Goal: Complete application form

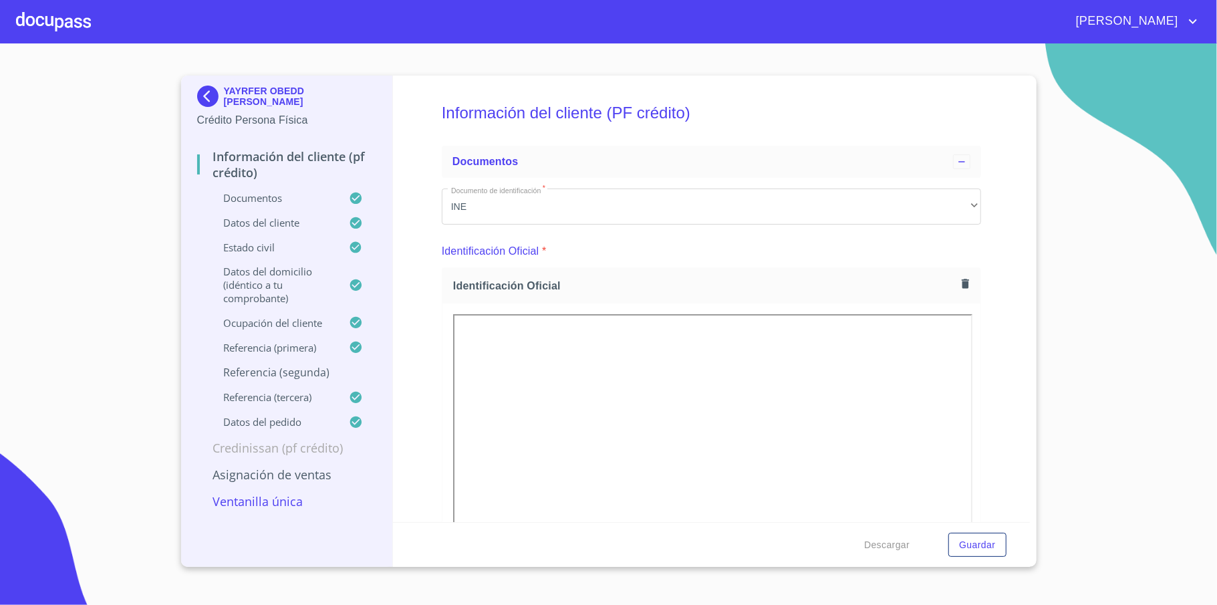
click at [207, 86] on img at bounding box center [210, 96] width 27 height 21
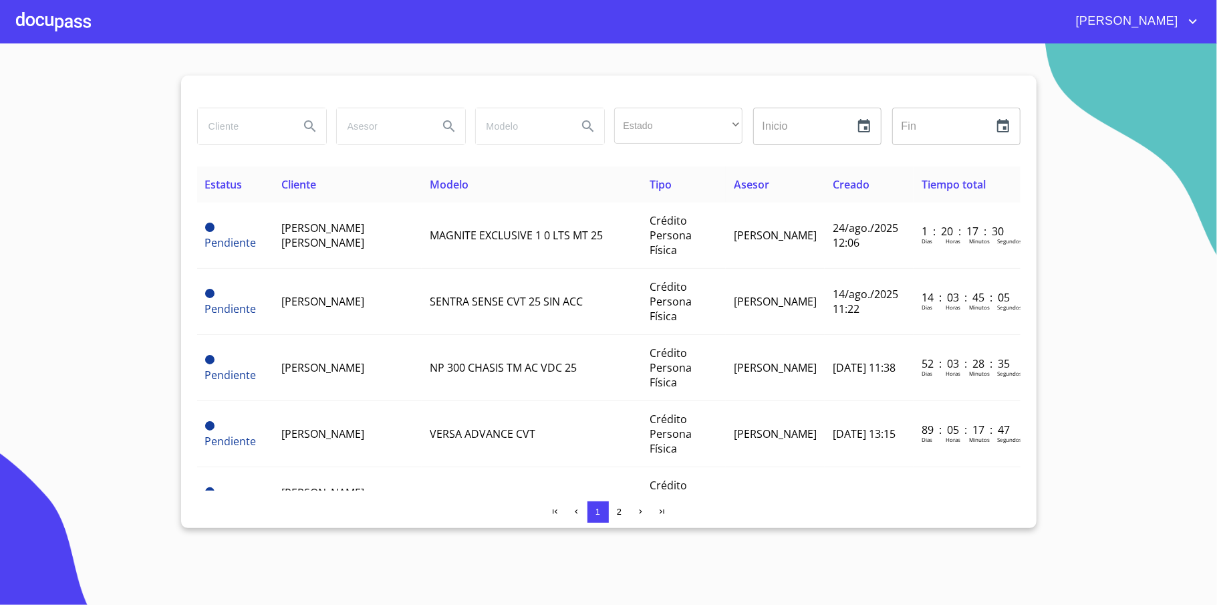
click at [258, 124] on input "search" at bounding box center [243, 126] width 91 height 36
type input "[DEMOGRAPHIC_DATA]"
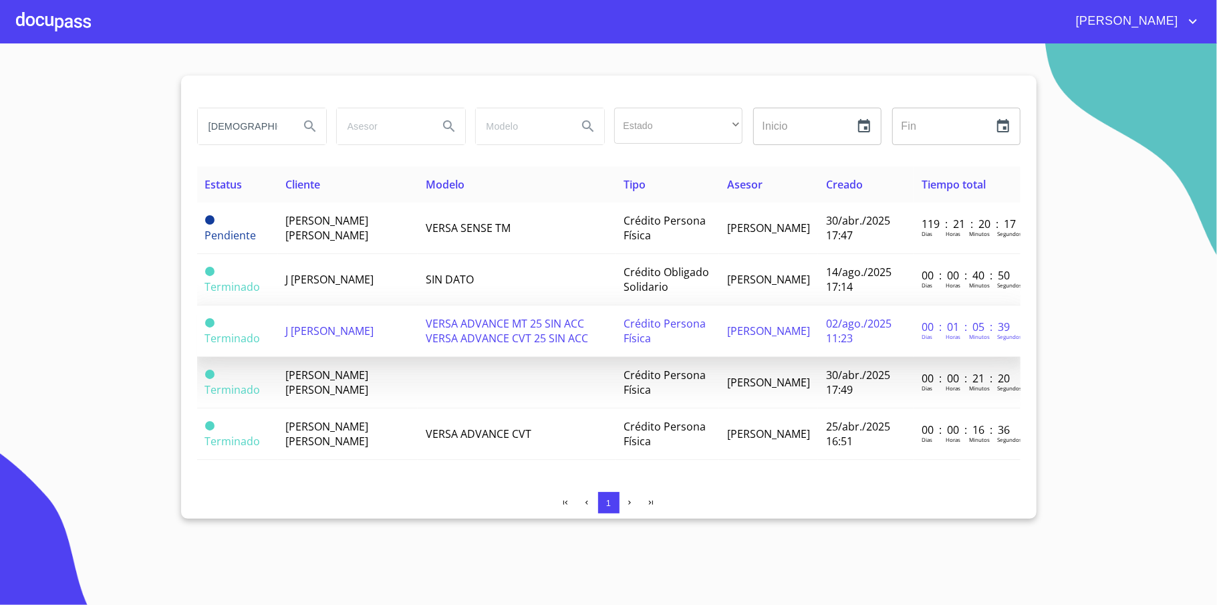
click at [434, 336] on span "VERSA ADVANCE MT 25 SIN ACC VERSA ADVANCE CVT 25 SIN ACC" at bounding box center [507, 330] width 162 height 29
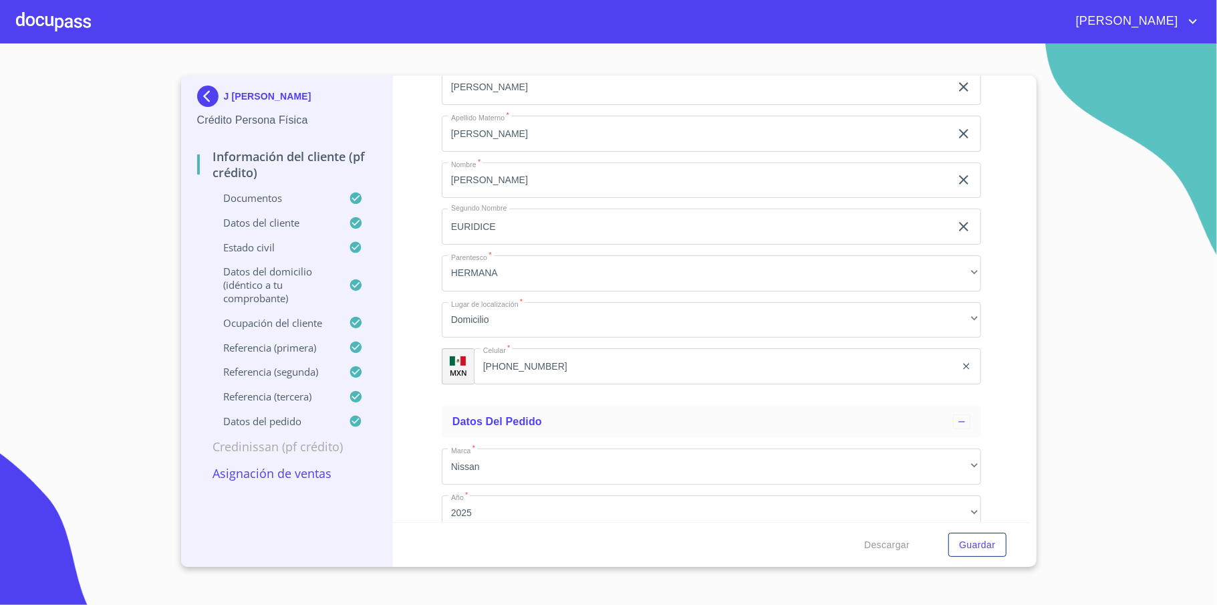
scroll to position [7495, 0]
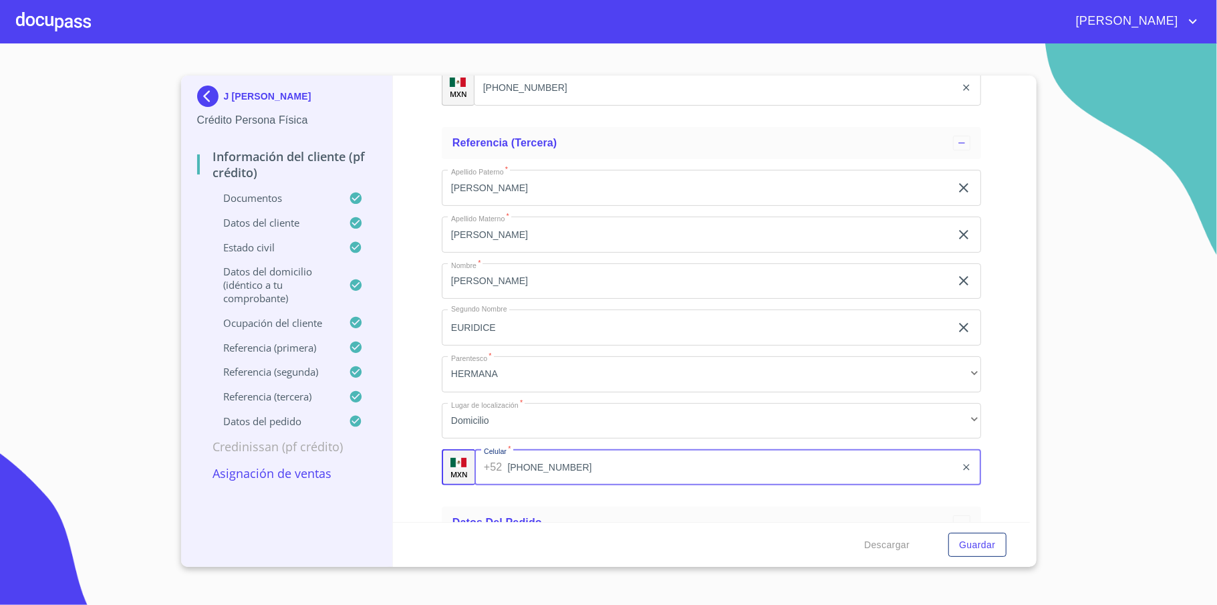
drag, startPoint x: 575, startPoint y: 466, endPoint x: 465, endPoint y: 166, distance: 318.9
click at [465, 166] on div "Apellido [PERSON_NAME]   * [PERSON_NAME] ​ Apellido Materno   * [PERSON_NAME] ​…" at bounding box center [711, 327] width 539 height 337
click at [452, 184] on input "[PERSON_NAME]" at bounding box center [696, 188] width 509 height 36
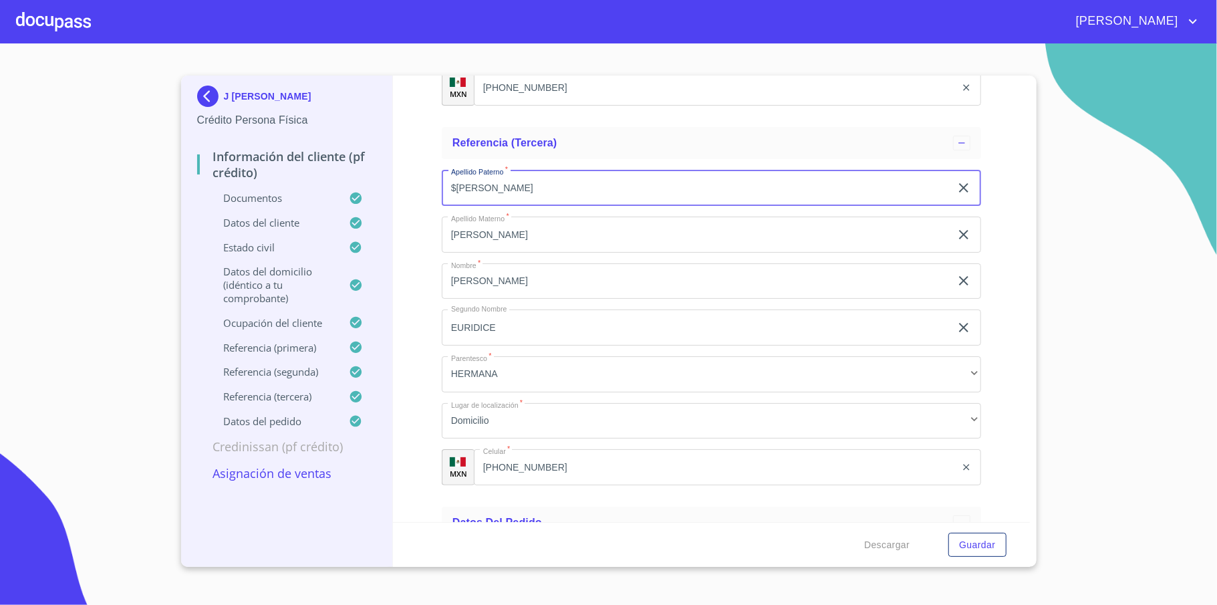
click at [597, 260] on div "Apellido [PERSON_NAME]   * $[PERSON_NAME] ​ Apellido Materno   * [PERSON_NAME] …" at bounding box center [711, 327] width 539 height 337
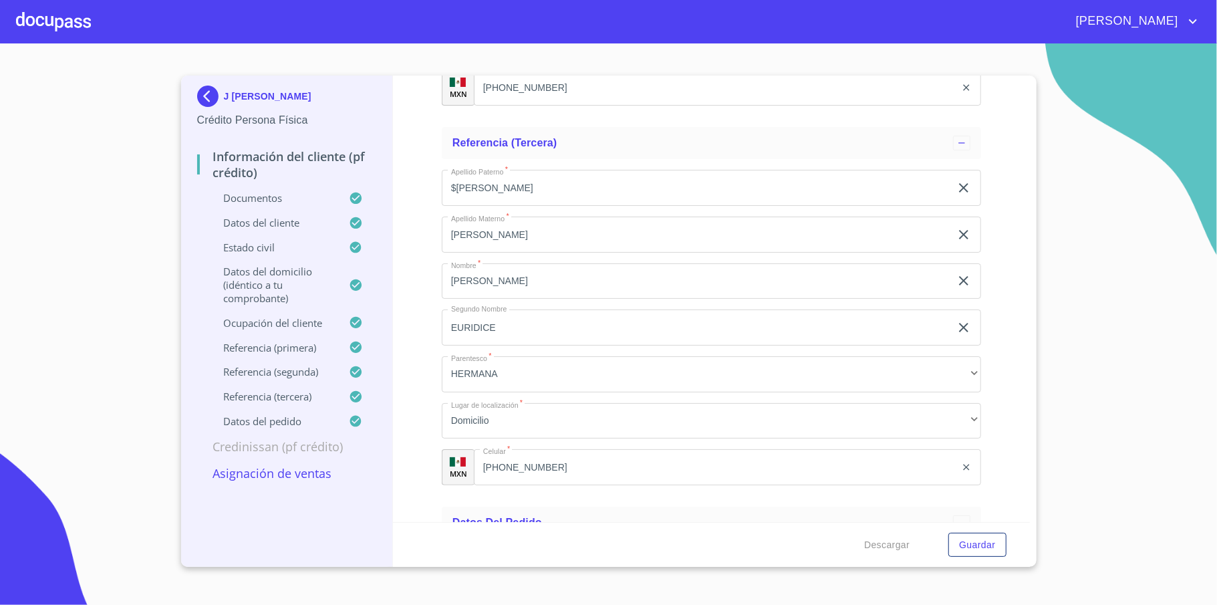
click at [457, 186] on input "$[PERSON_NAME]" at bounding box center [696, 188] width 509 height 36
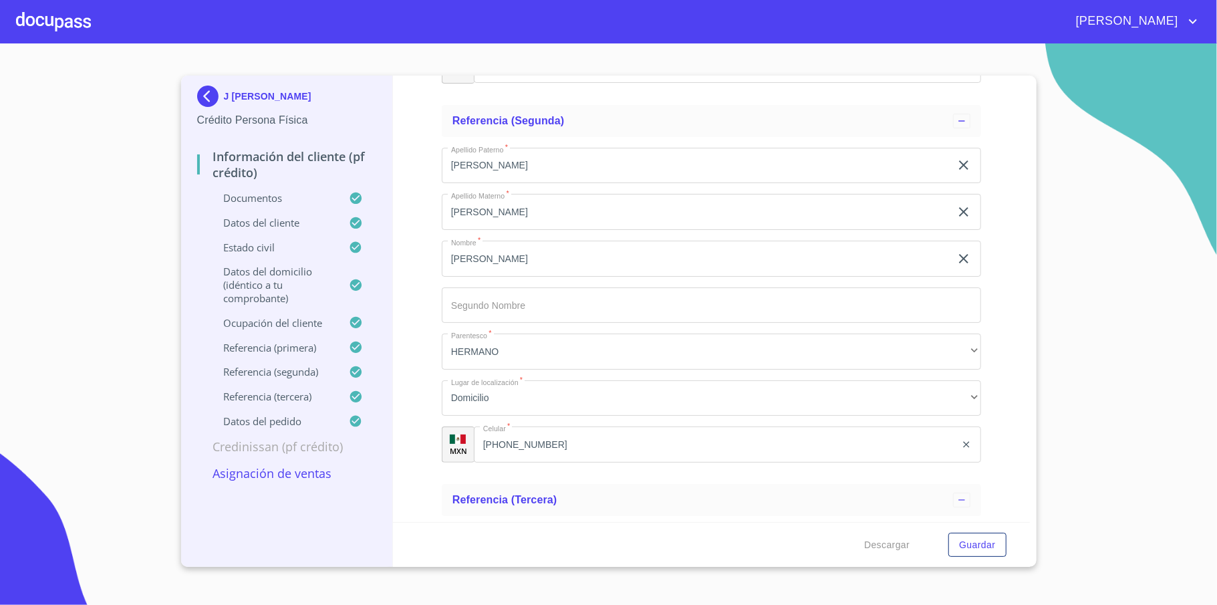
scroll to position [7139, 0]
type input "[PERSON_NAME]"
click at [552, 453] on input "[PHONE_NUMBER]" at bounding box center [715, 444] width 482 height 36
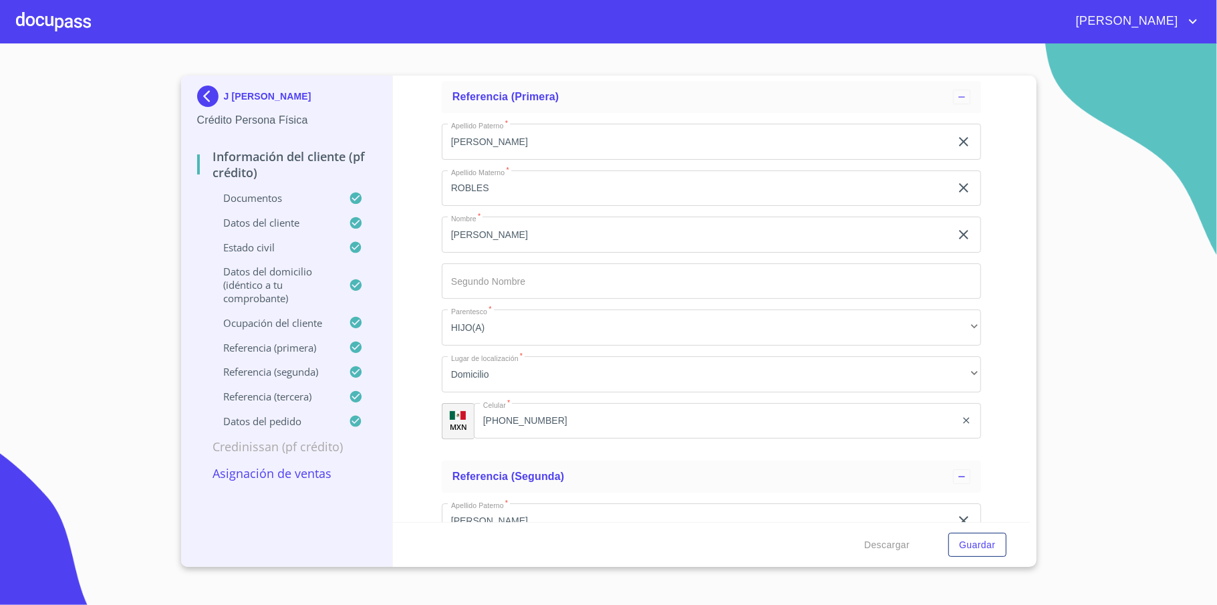
scroll to position [7069, 0]
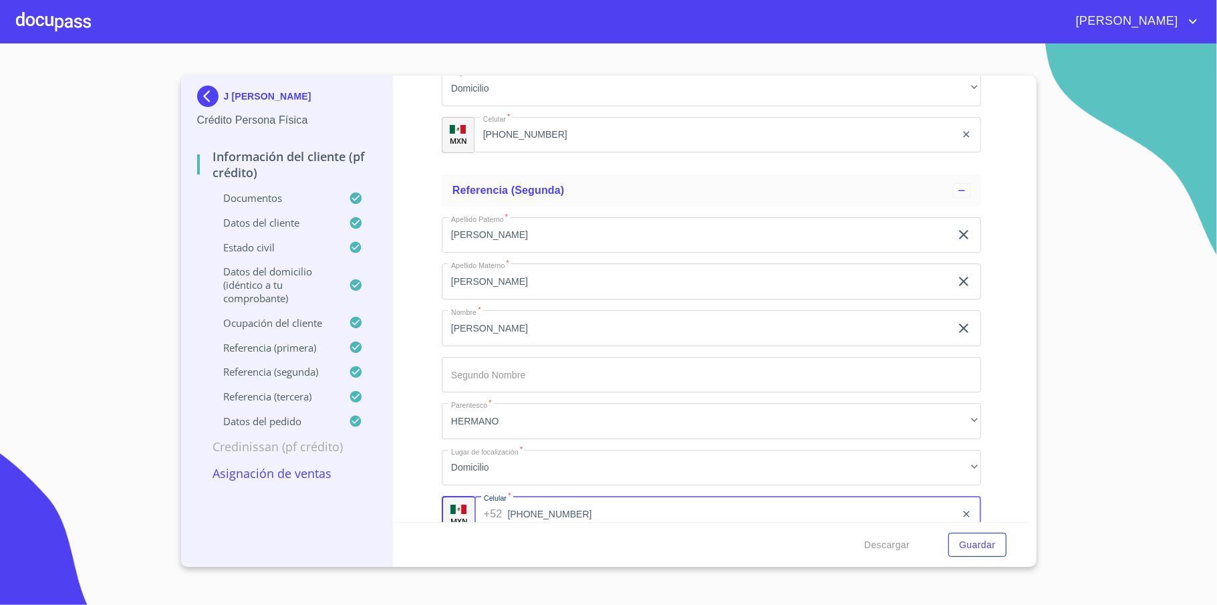
type input "[PHONE_NUMBER]"
